Goal: Information Seeking & Learning: Learn about a topic

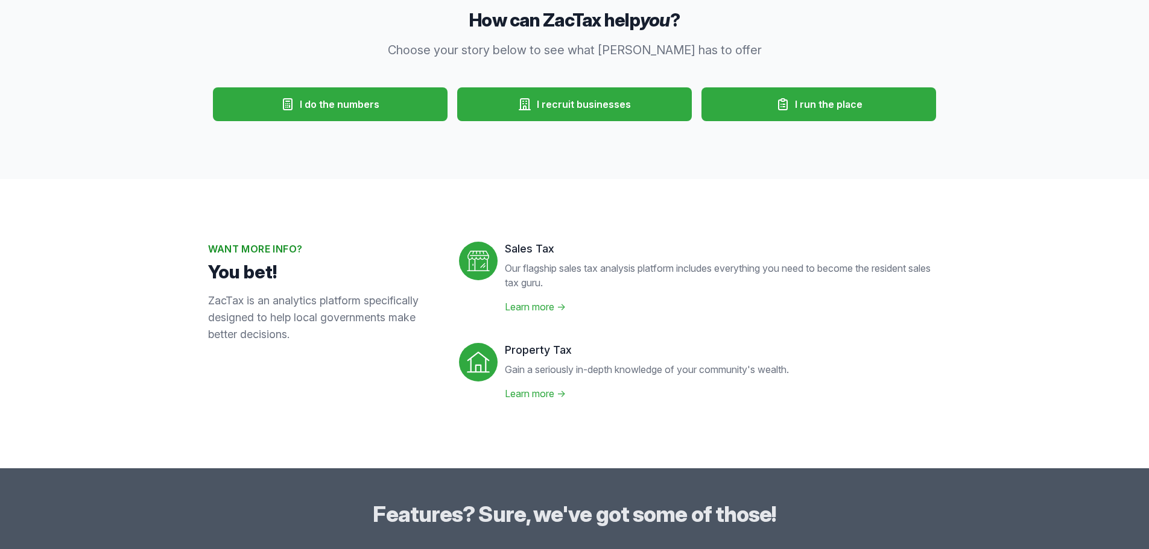
scroll to position [302, 0]
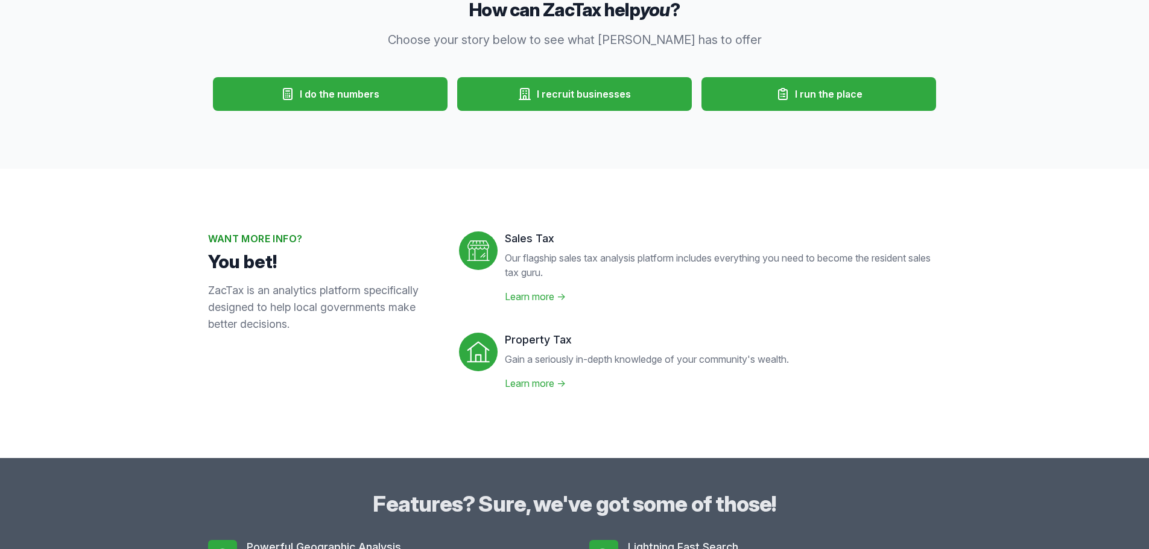
click at [543, 295] on link "Learn more →" at bounding box center [535, 297] width 61 height 12
click at [539, 382] on link "Learn more →" at bounding box center [535, 384] width 61 height 12
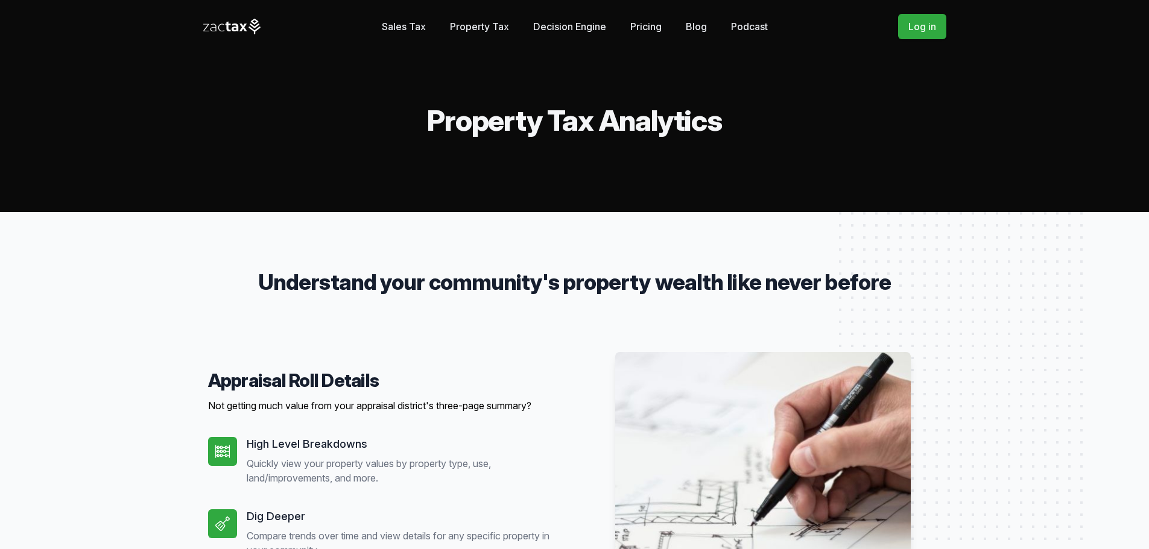
click at [700, 28] on link "Blog" at bounding box center [696, 26] width 21 height 24
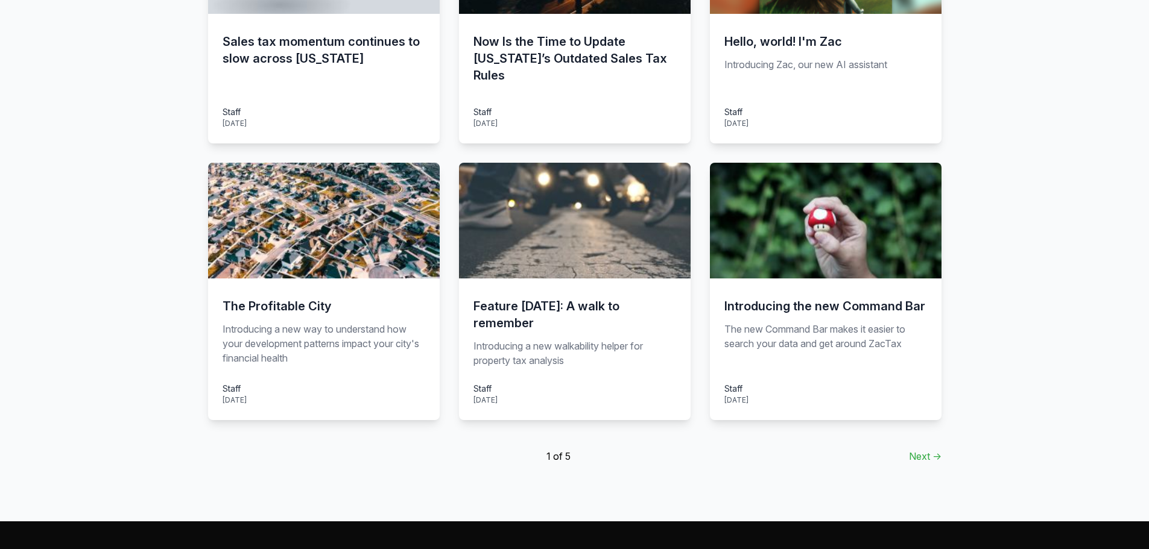
scroll to position [784, 0]
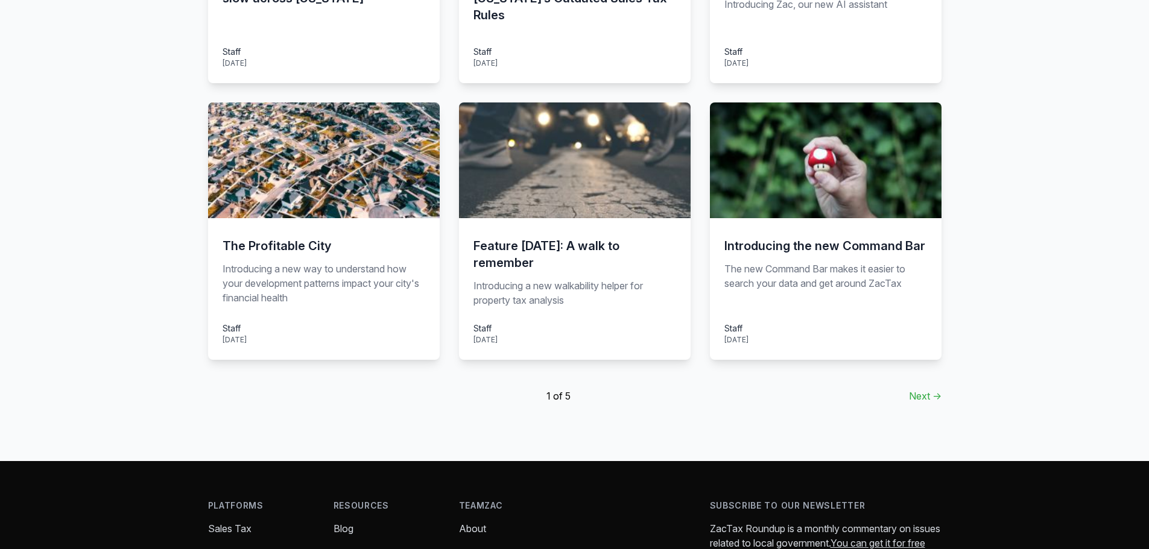
click at [921, 392] on link "Next →" at bounding box center [925, 396] width 33 height 14
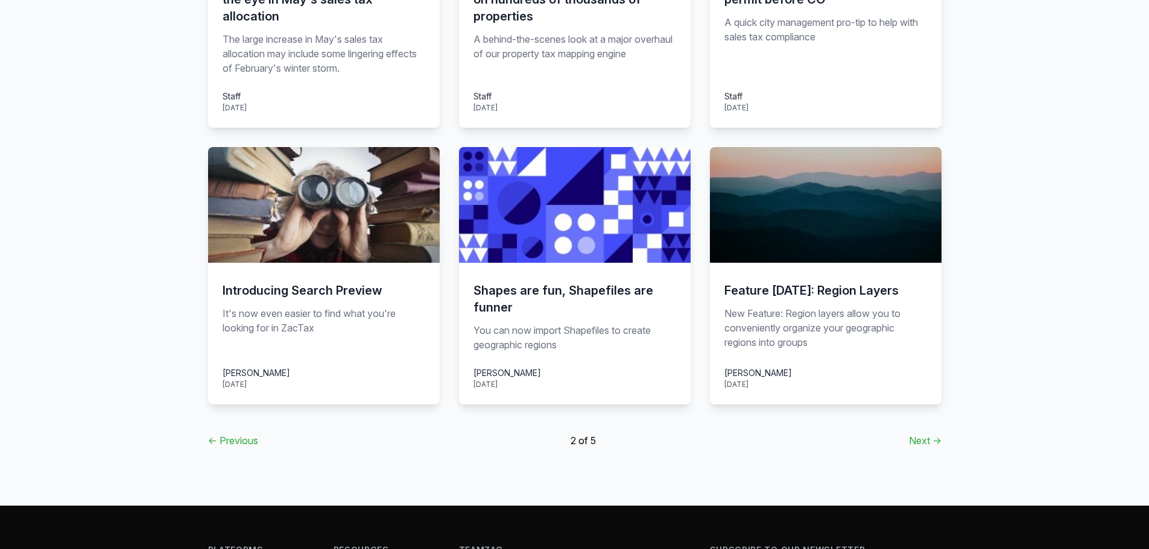
scroll to position [784, 0]
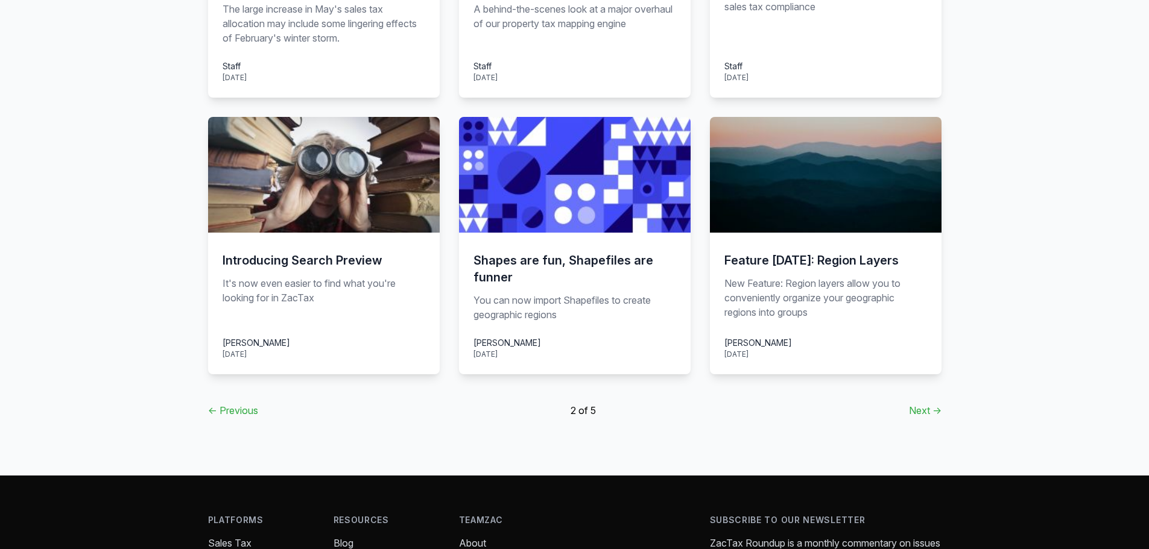
click at [932, 403] on link "Next →" at bounding box center [925, 410] width 33 height 14
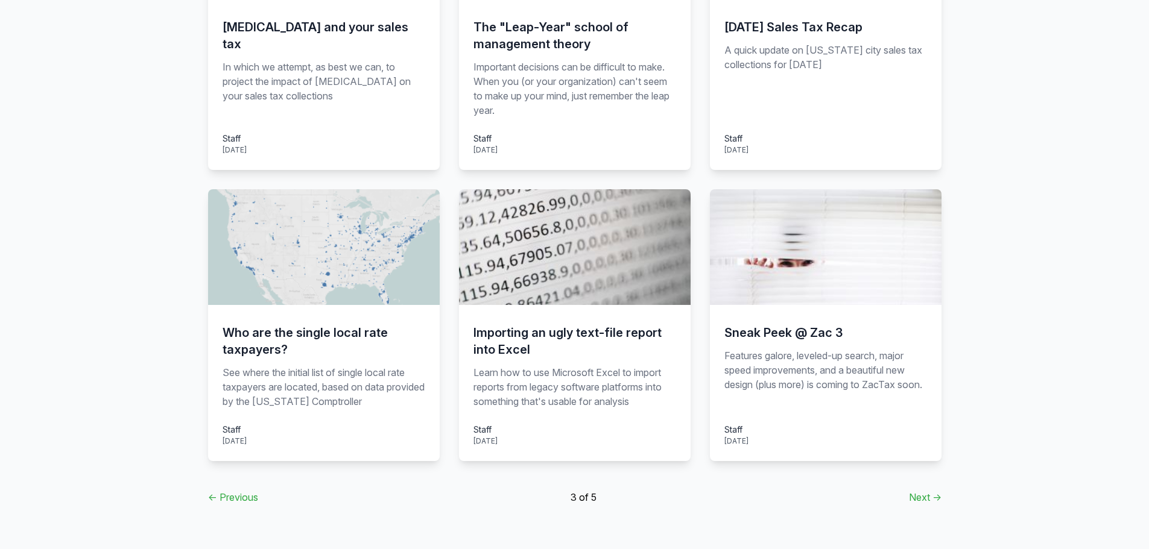
scroll to position [724, 0]
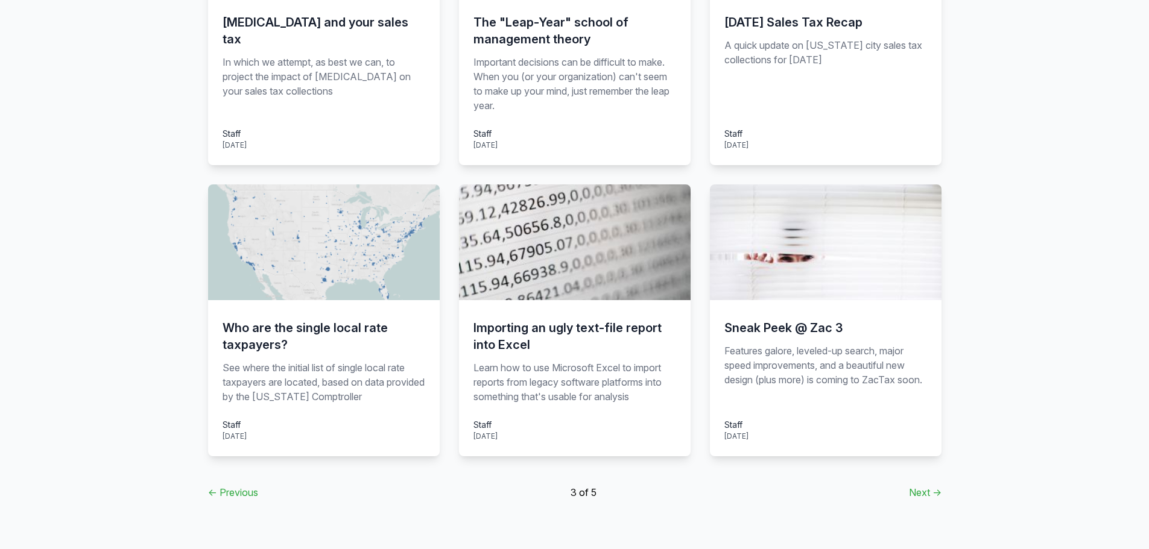
click at [931, 493] on link "Next →" at bounding box center [925, 492] width 33 height 14
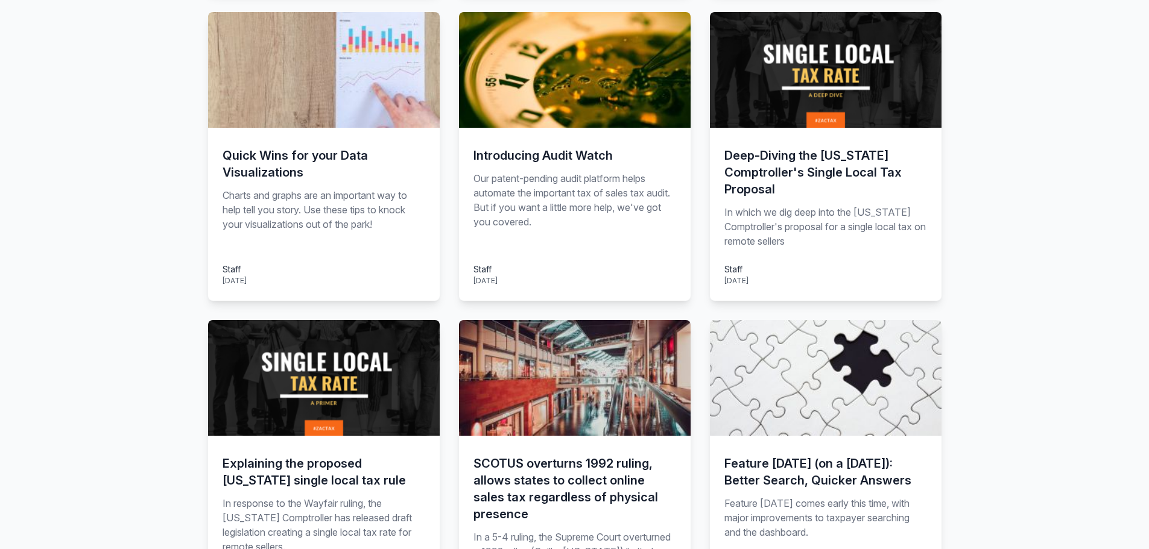
scroll to position [603, 0]
